Goal: Information Seeking & Learning: Learn about a topic

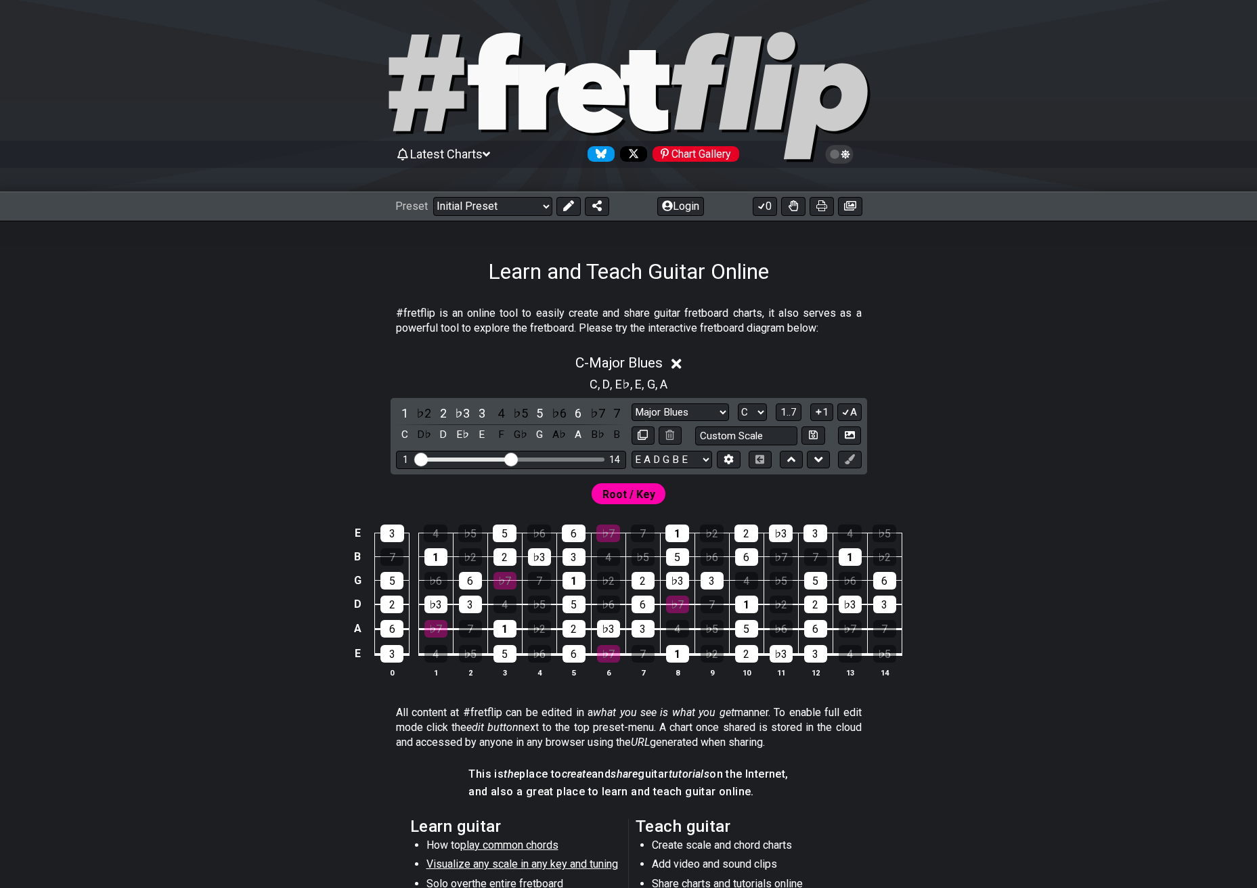
select select "Major Blues"
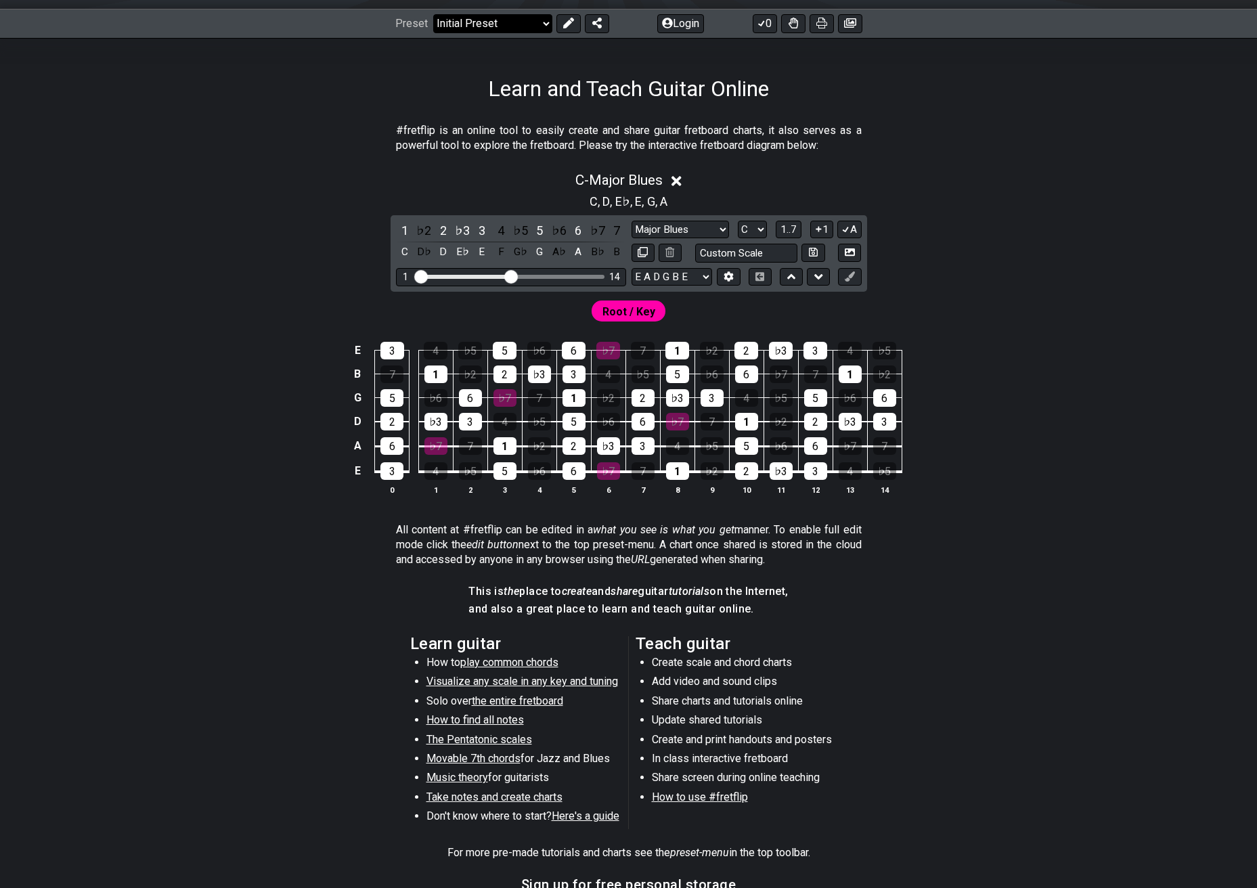
click at [460, 26] on select "Welcome to #fretflip! Initial Preset Custom Preset Minor Pentatonic Major Penta…" at bounding box center [492, 23] width 119 height 19
click at [433, 14] on select "Welcome to #fretflip! Initial Preset Custom Preset Minor Pentatonic Major Penta…" at bounding box center [492, 23] width 119 height 19
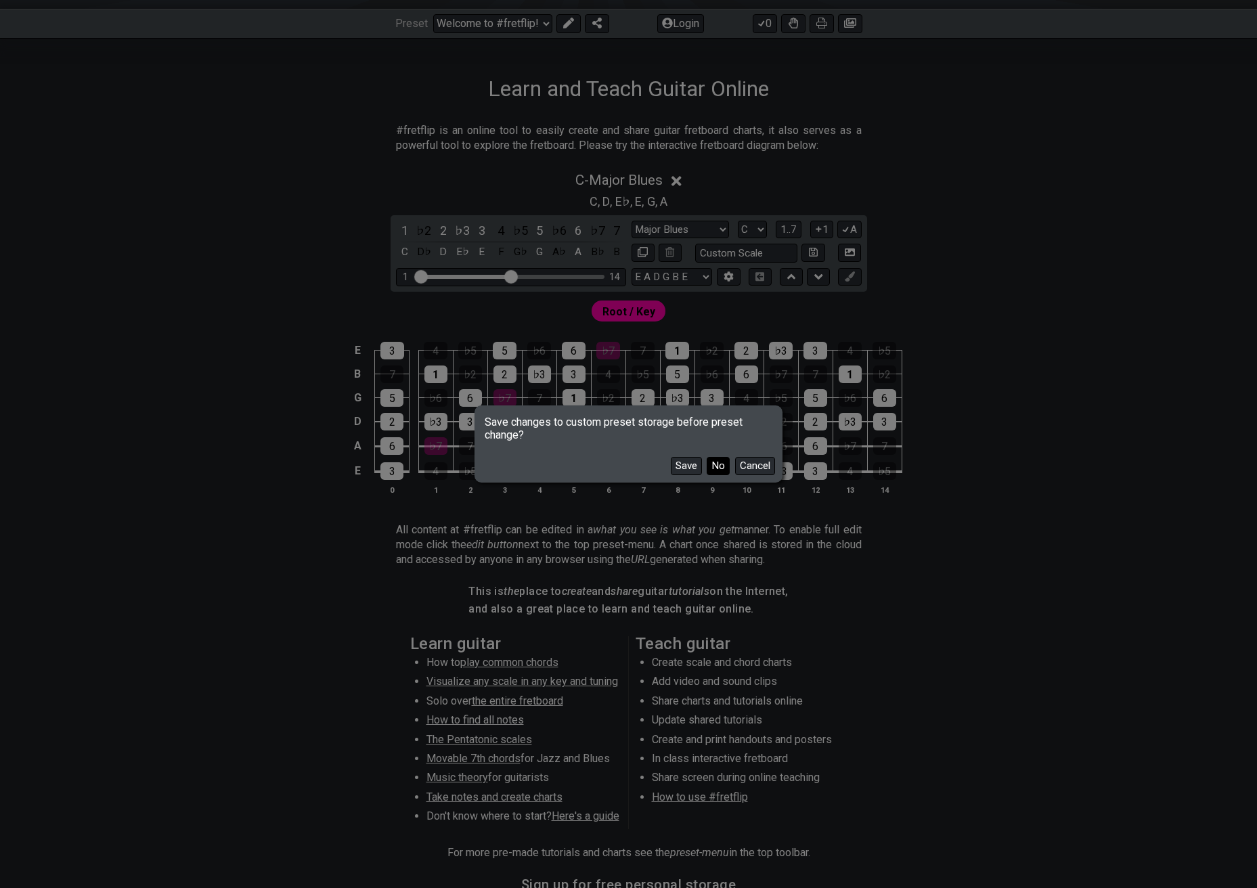
click at [715, 467] on button "No" at bounding box center [718, 466] width 23 height 18
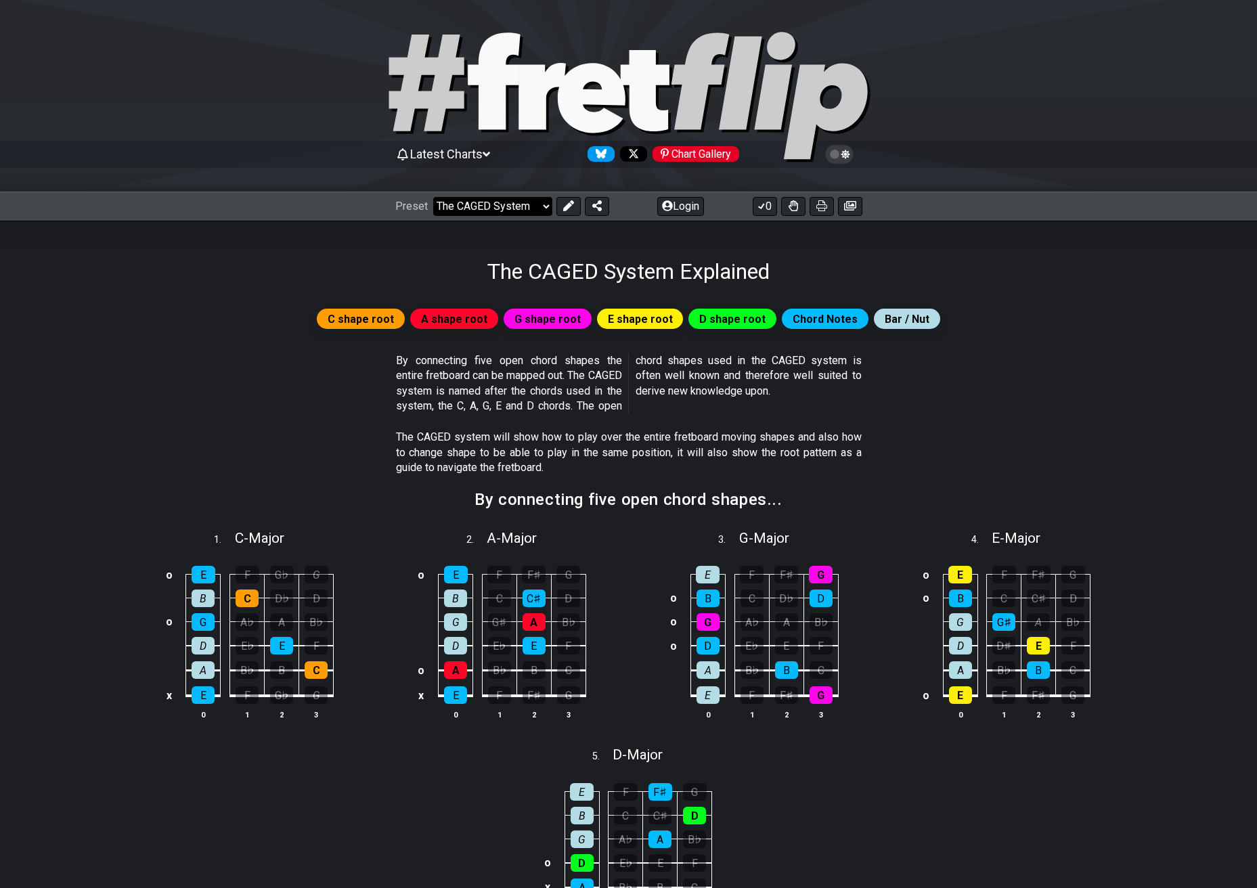
click at [517, 200] on select "Welcome to #fretflip! Initial Preset Custom Preset Minor Pentatonic Major Penta…" at bounding box center [492, 206] width 119 height 19
click at [516, 204] on select "Welcome to #fretflip! Initial Preset Custom Preset Minor Pentatonic Major Penta…" at bounding box center [492, 206] width 119 height 19
click at [433, 197] on select "Welcome to #fretflip! Initial Preset Custom Preset Minor Pentatonic Major Penta…" at bounding box center [492, 206] width 119 height 19
select select "/major-pentatonic"
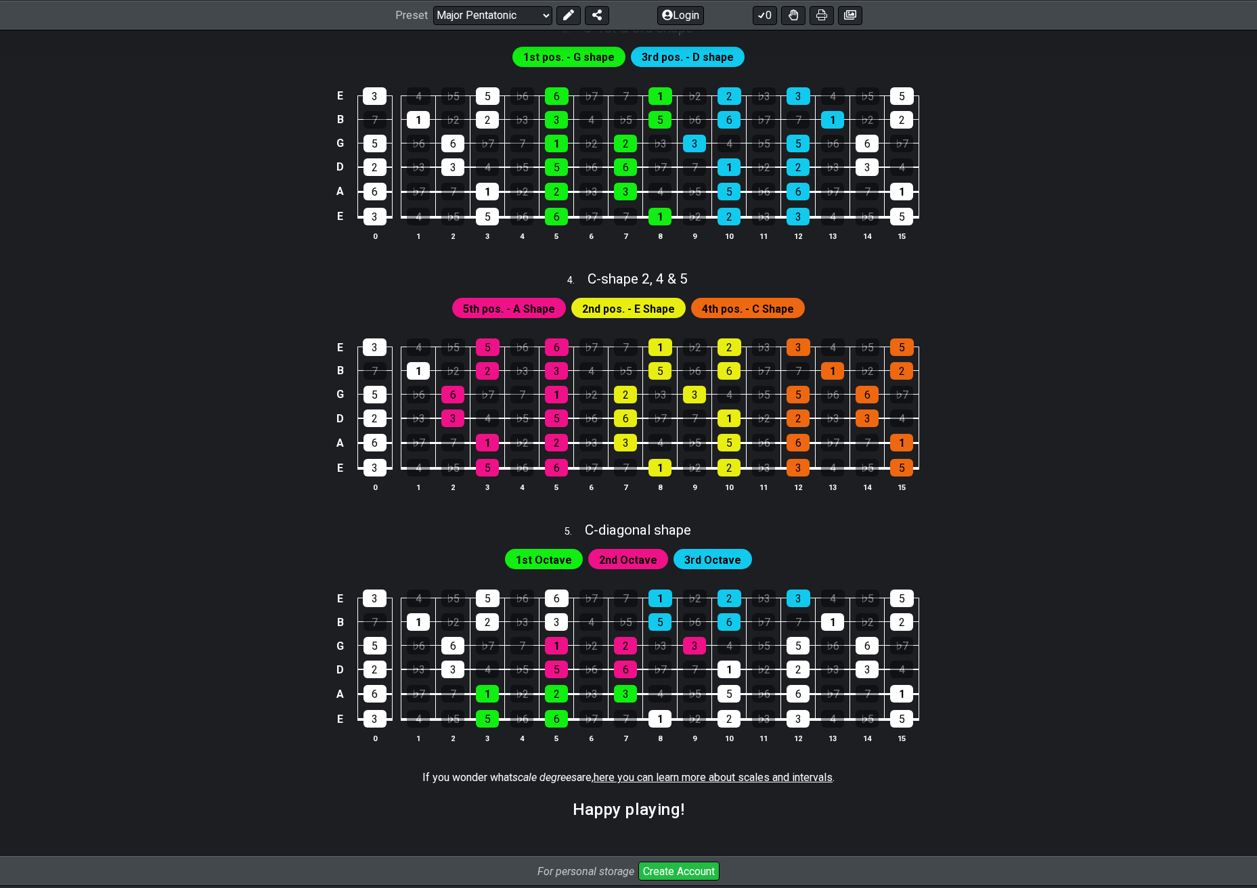
scroll to position [925, 0]
